Goal: Find specific page/section: Find specific page/section

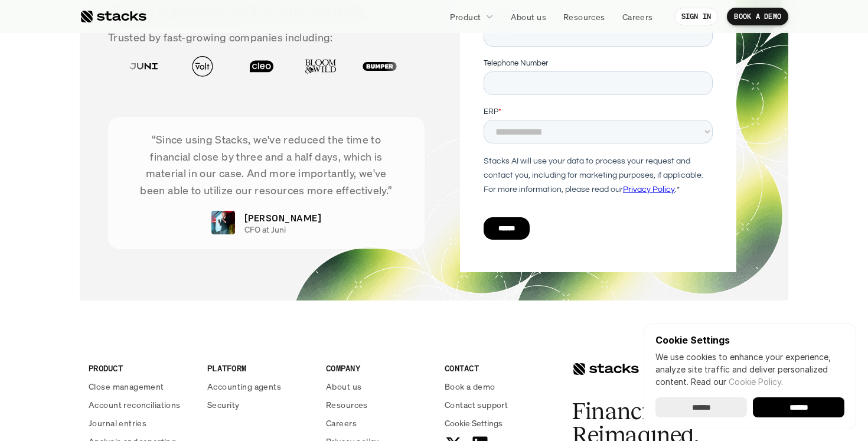
scroll to position [4335, 0]
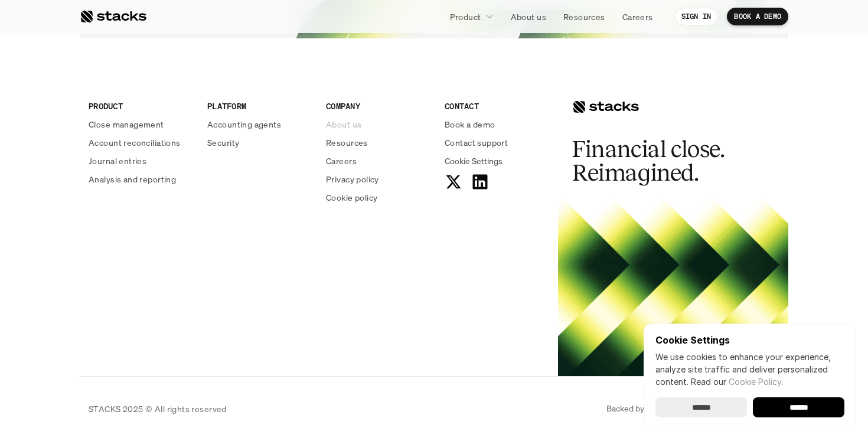
click at [353, 125] on p "About us" at bounding box center [343, 124] width 35 height 12
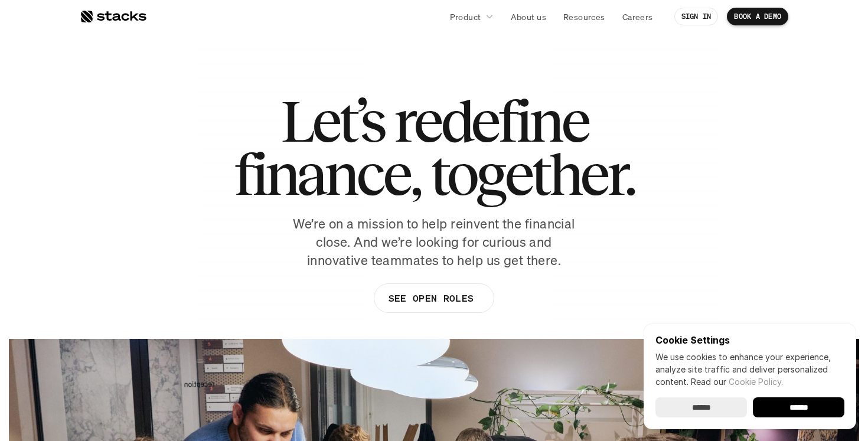
click at [120, 12] on div at bounding box center [113, 16] width 67 height 14
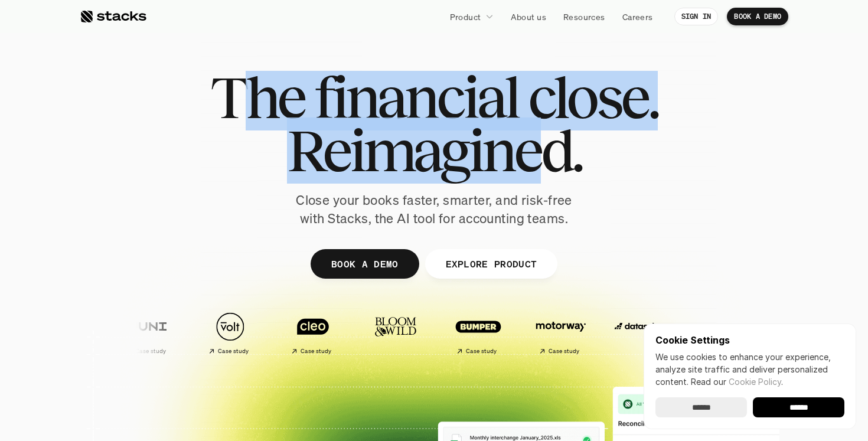
drag, startPoint x: 240, startPoint y: 97, endPoint x: 553, endPoint y: 178, distance: 323.3
click at [553, 177] on div "The financial close. Reimagined." at bounding box center [434, 124] width 448 height 106
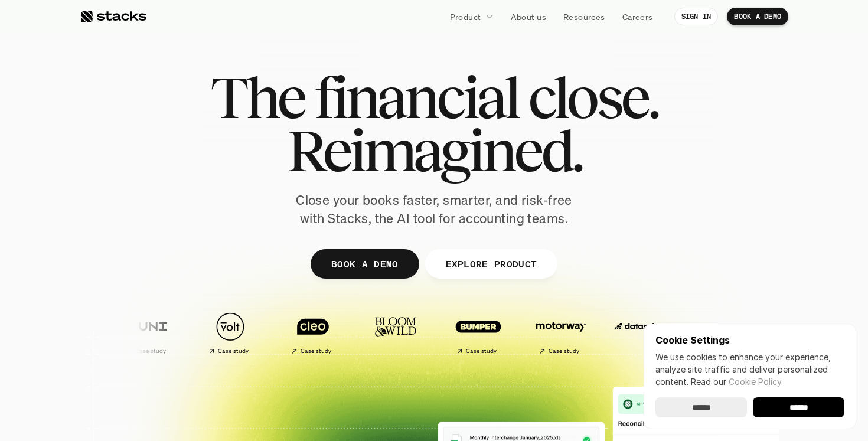
click at [623, 177] on div "The financial close. Reimagined. Close your books faster, smarter, and risk-fre…" at bounding box center [434, 149] width 662 height 157
